Goal: Task Accomplishment & Management: Complete application form

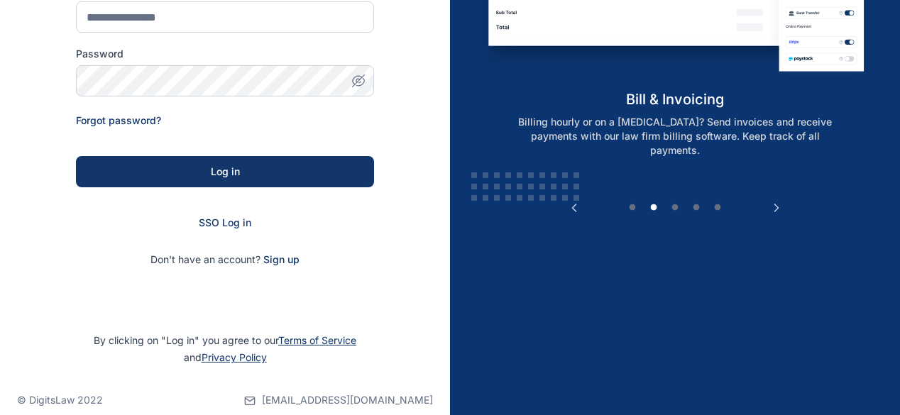
click at [234, 221] on span "SSO Log in" at bounding box center [225, 222] width 53 height 12
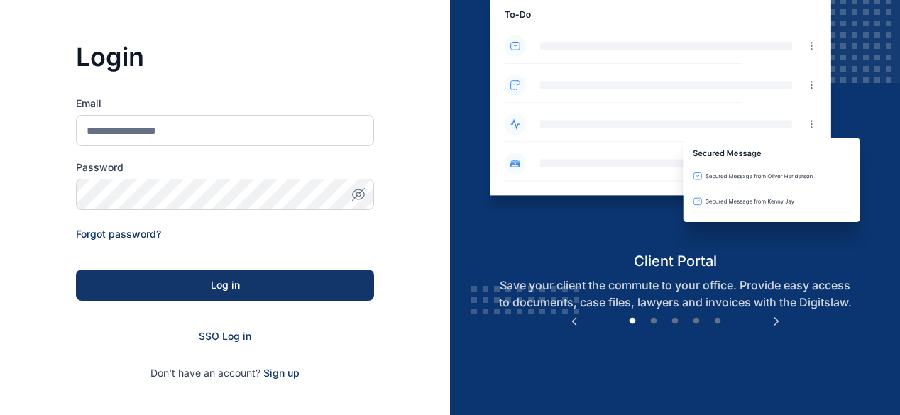
scroll to position [142, 0]
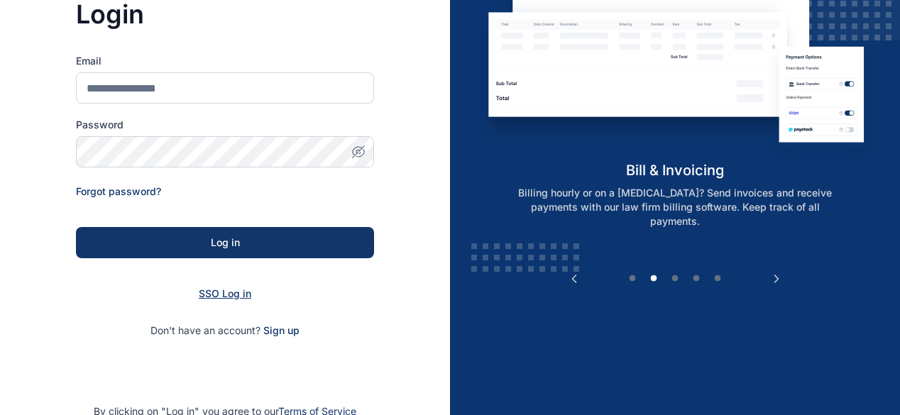
click at [236, 296] on span "SSO Log in" at bounding box center [225, 293] width 53 height 12
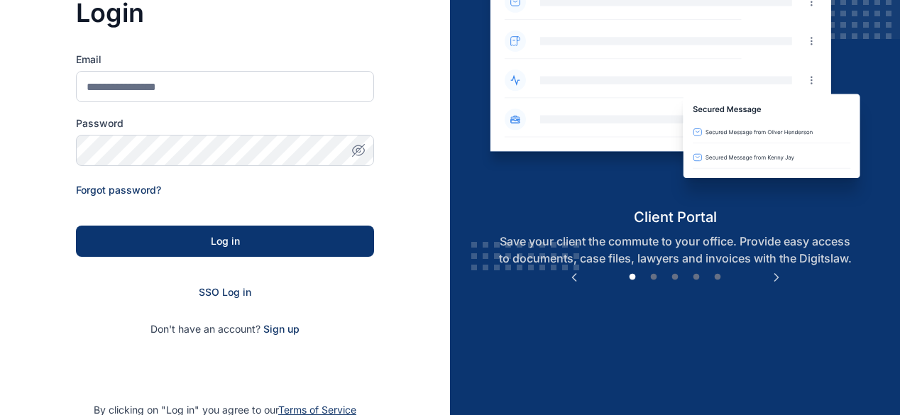
scroll to position [231, 0]
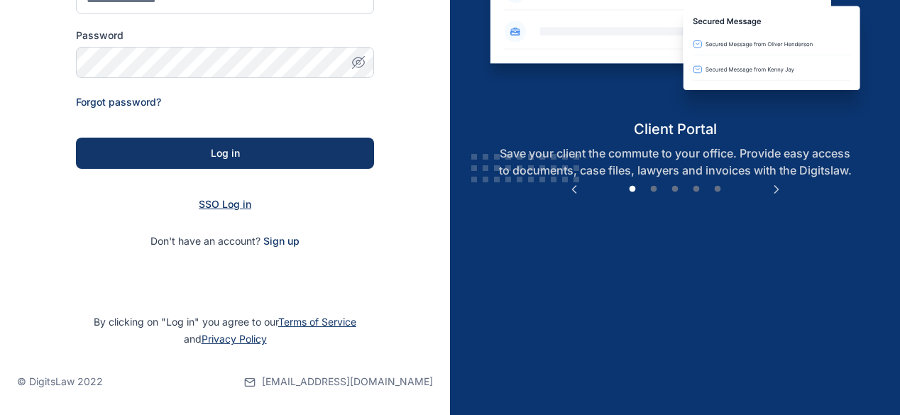
click at [214, 199] on span "SSO Log in" at bounding box center [225, 204] width 53 height 12
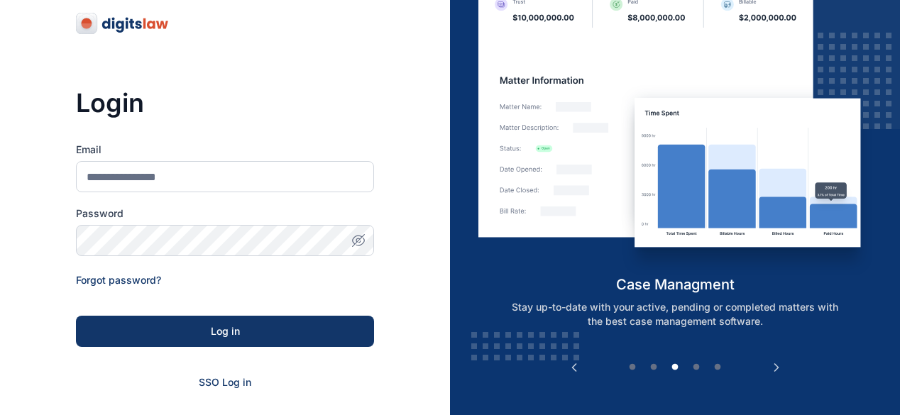
scroll to position [142, 0]
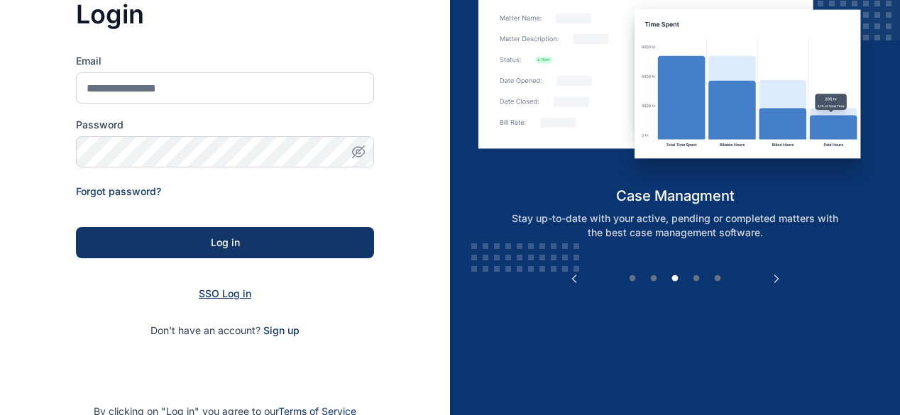
click at [220, 297] on span "SSO Log in" at bounding box center [225, 293] width 53 height 12
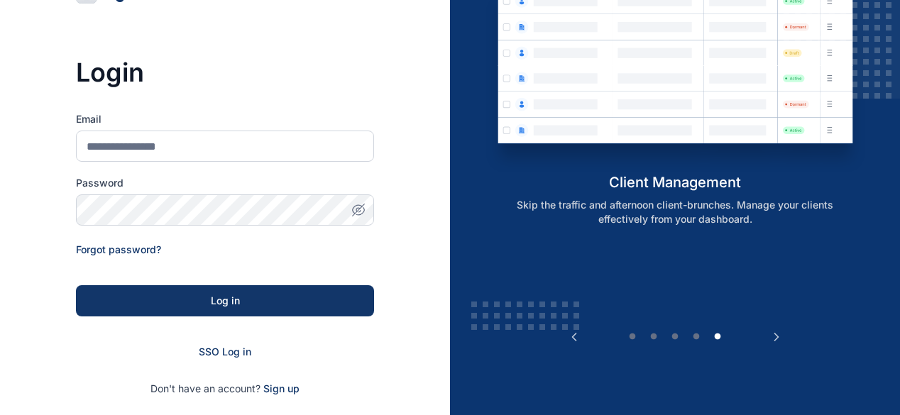
scroll to position [142, 0]
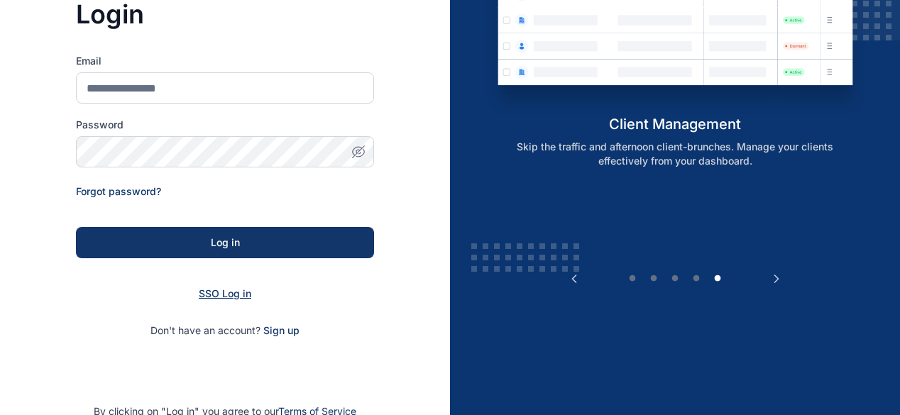
click at [212, 299] on span "SSO Log in" at bounding box center [225, 293] width 53 height 12
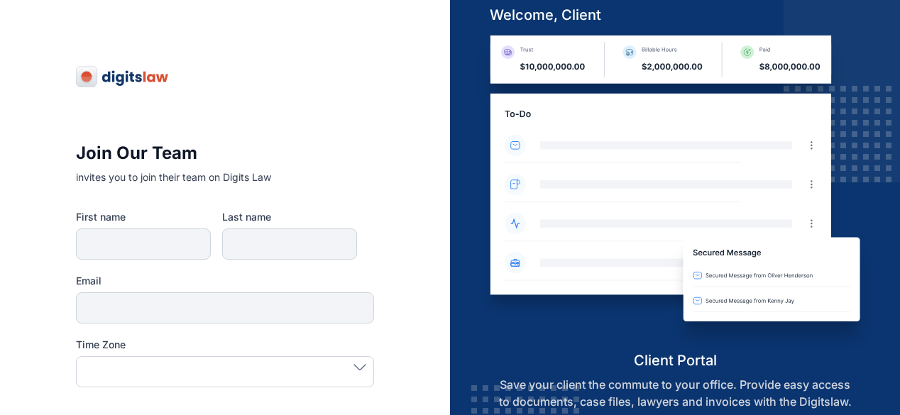
type input "********"
type input "**********"
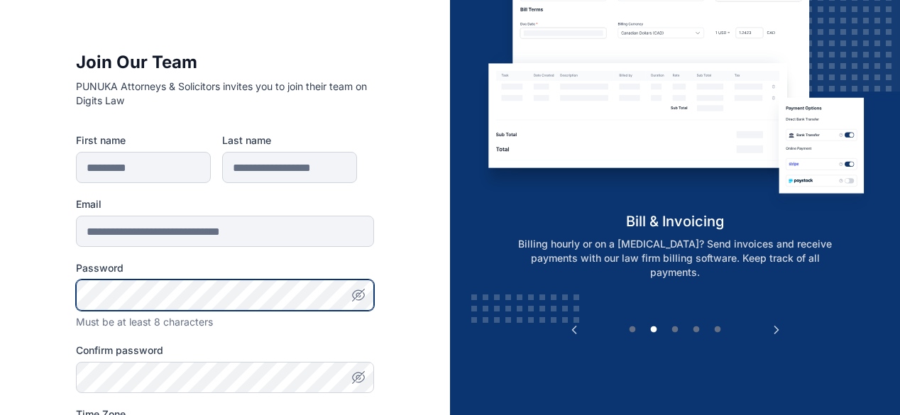
scroll to position [213, 0]
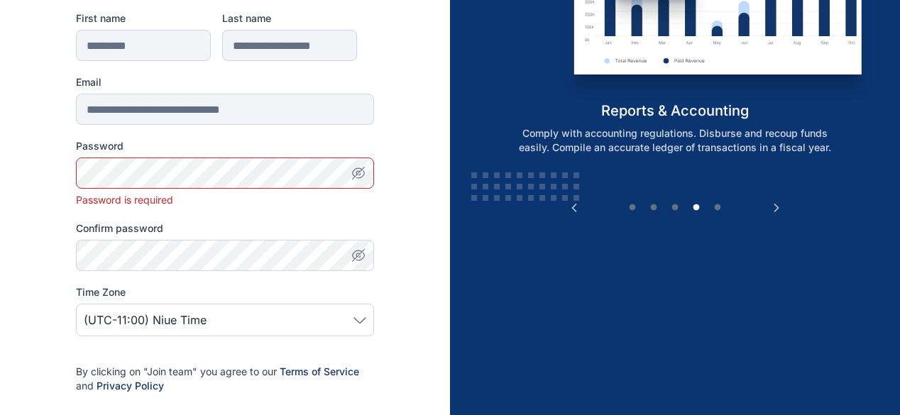
click at [278, 326] on span "(UTC-11:00) Niue Time" at bounding box center [225, 320] width 282 height 17
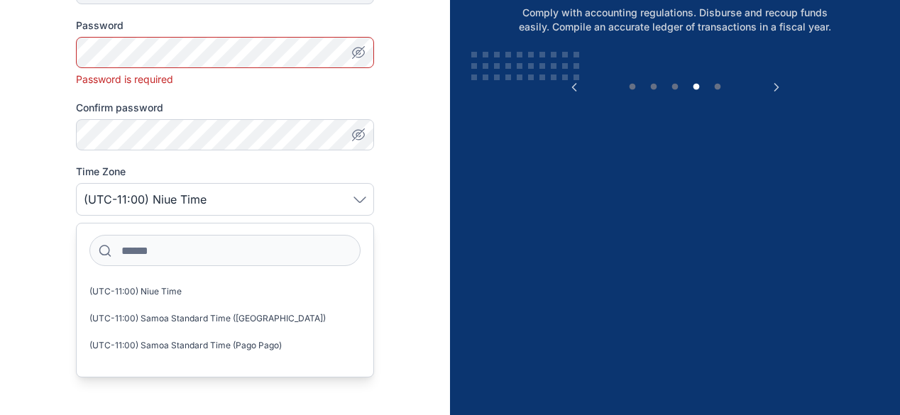
scroll to position [355, 0]
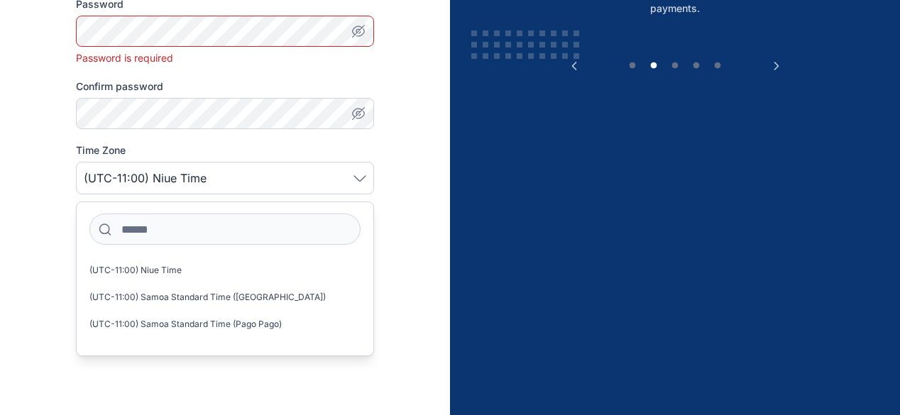
click at [413, 256] on div "**********" at bounding box center [225, 80] width 450 height 870
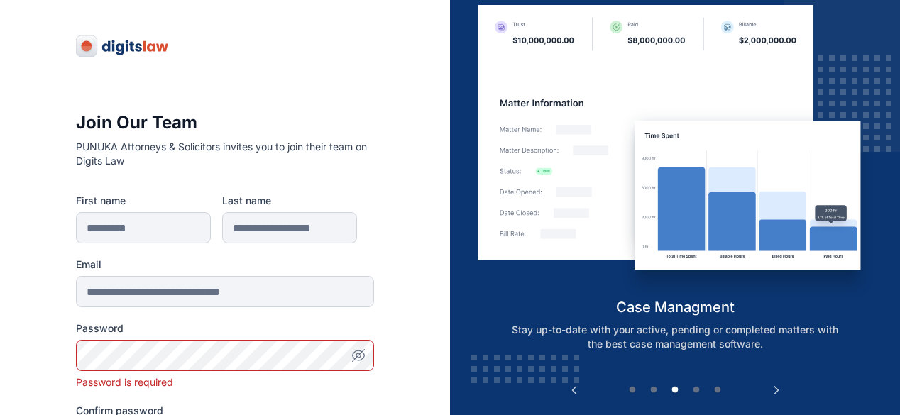
scroll to position [0, 0]
